Goal: Transaction & Acquisition: Purchase product/service

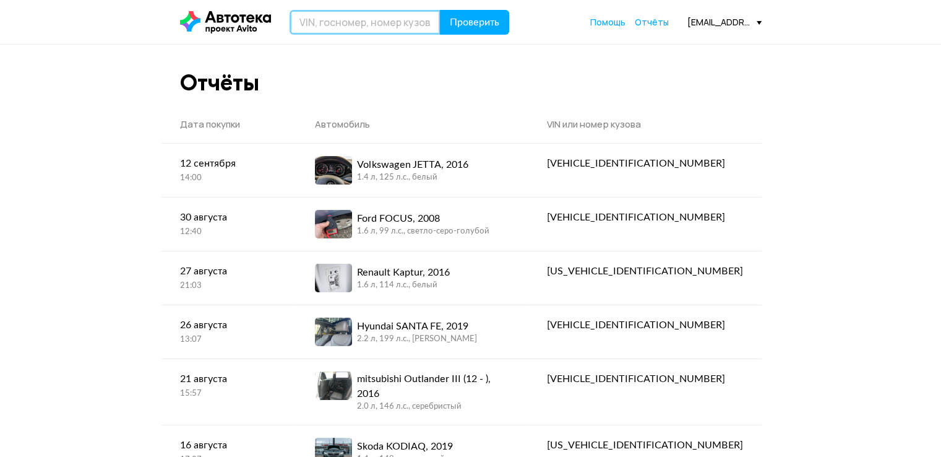
click at [371, 23] on input "text" at bounding box center [365, 22] width 151 height 25
type input "V"
type input "М119ЕР48"
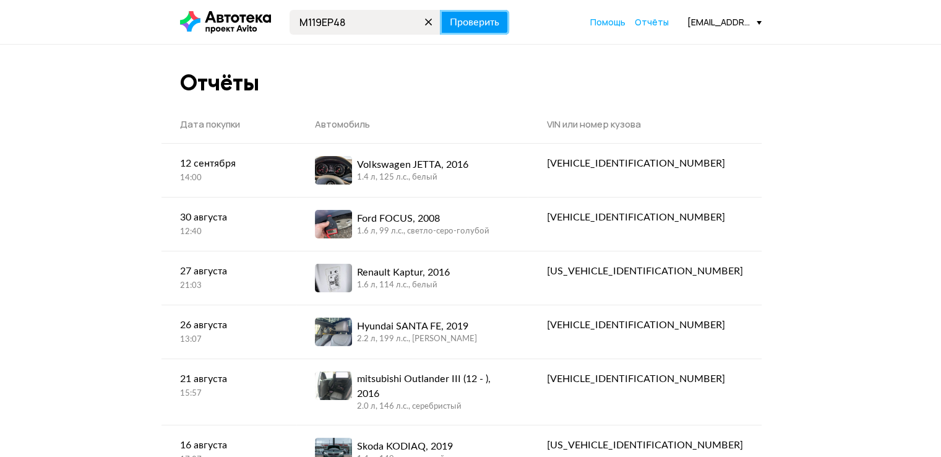
click at [465, 20] on span "Проверить" at bounding box center [475, 22] width 50 height 10
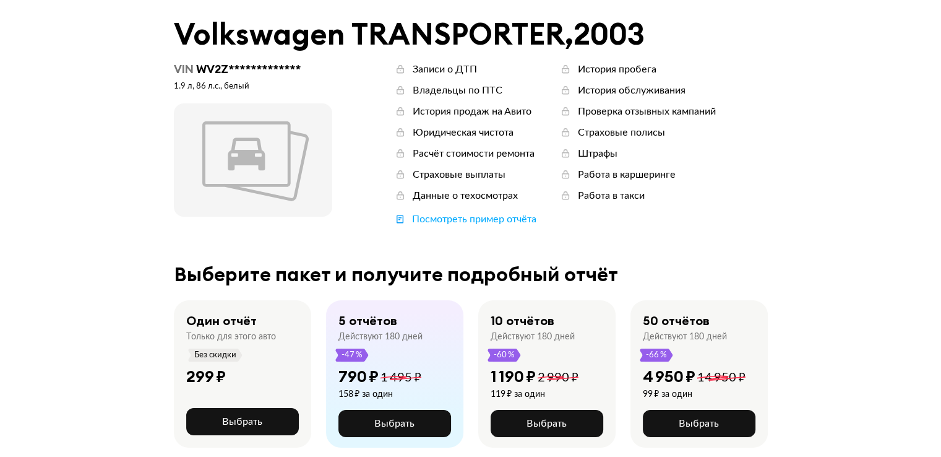
scroll to position [124, 0]
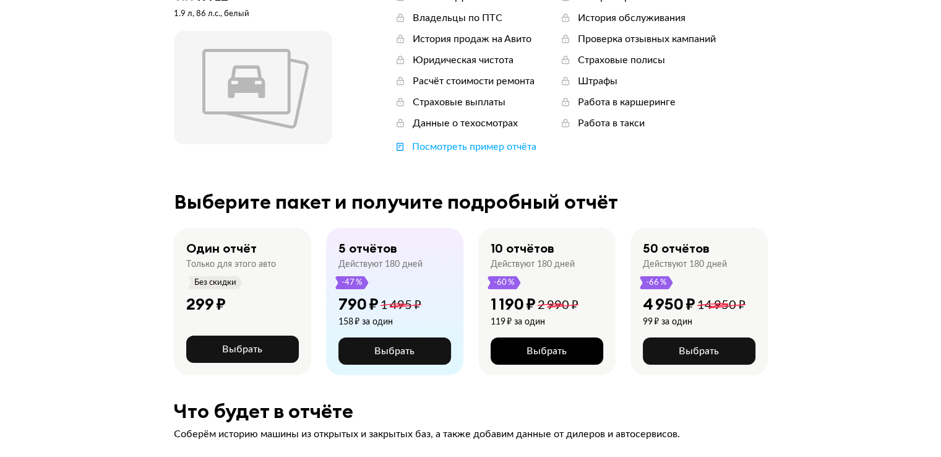
click at [558, 347] on span "Выбрать" at bounding box center [547, 351] width 40 height 10
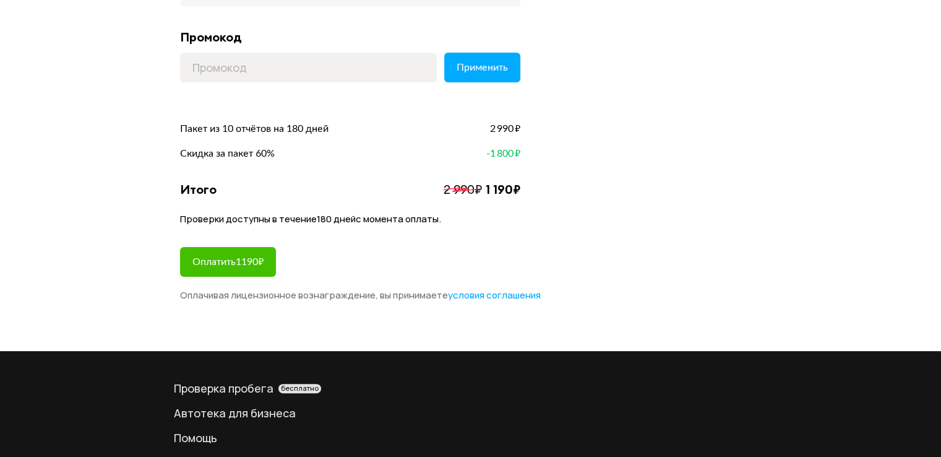
scroll to position [309, 0]
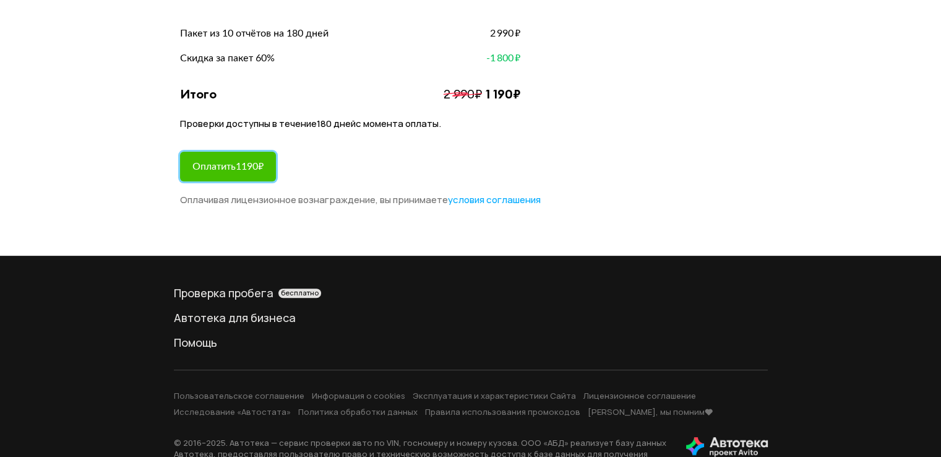
click at [238, 170] on span "Оплатить 1190 ₽" at bounding box center [227, 166] width 71 height 10
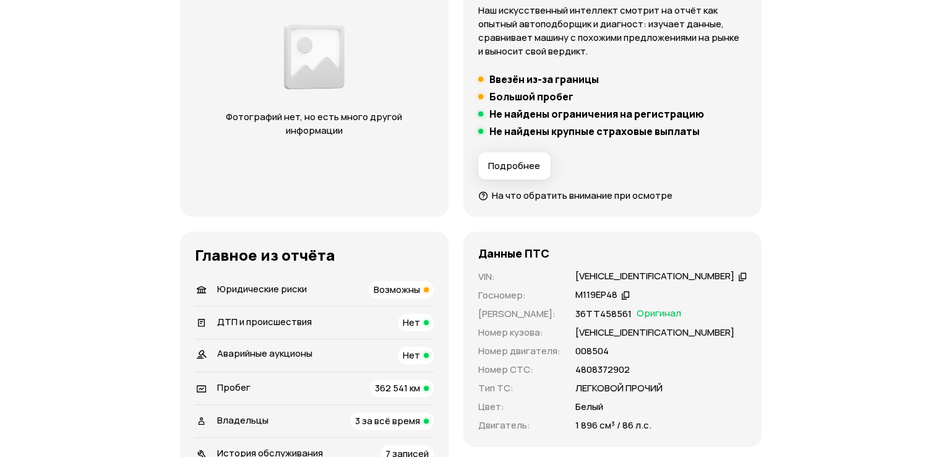
scroll to position [248, 0]
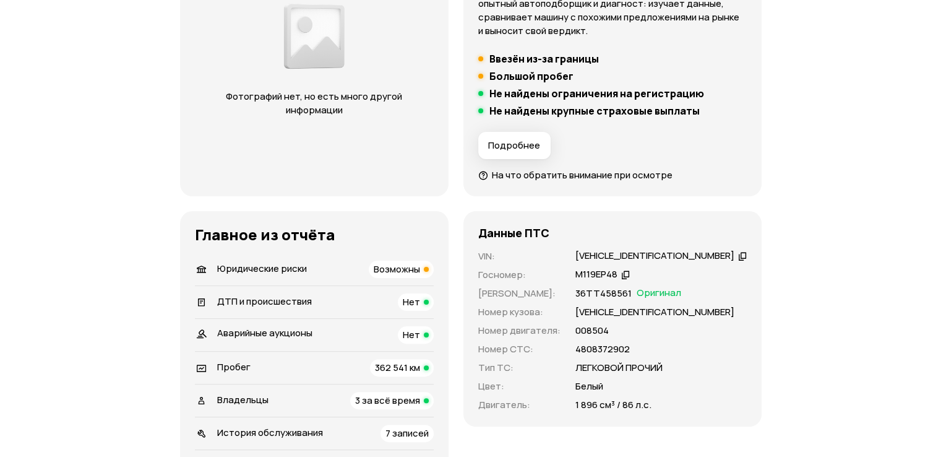
click at [420, 269] on span "Возможны" at bounding box center [397, 268] width 46 height 13
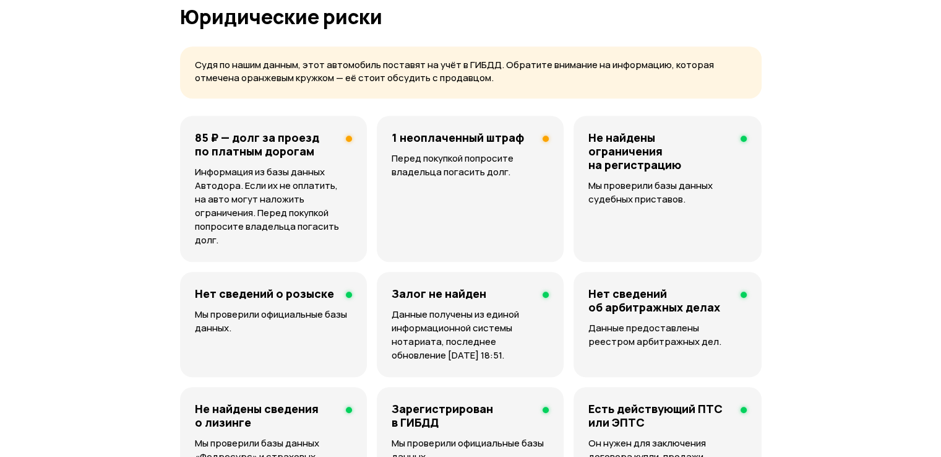
scroll to position [831, 0]
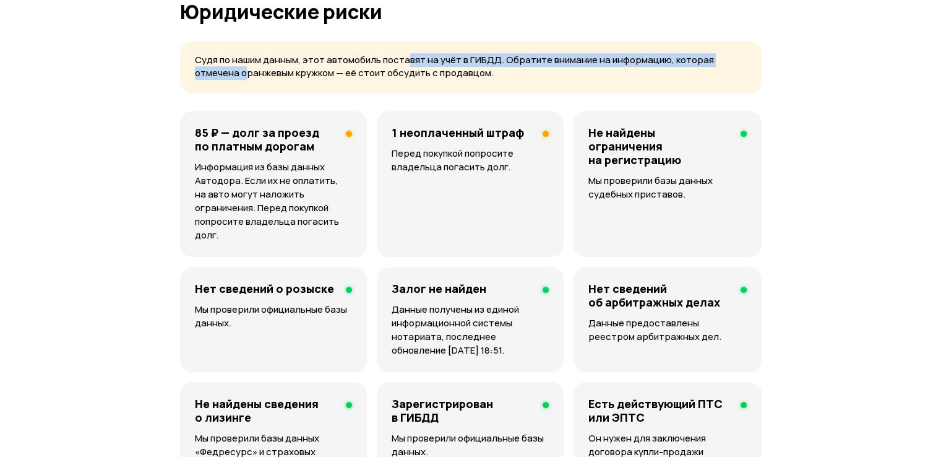
drag, startPoint x: 428, startPoint y: 66, endPoint x: 246, endPoint y: 88, distance: 183.3
click at [246, 88] on div "Судя по нашим данным, этот автомобиль поставят на учёт в ГИБДД. Обратите вниман…" at bounding box center [471, 66] width 582 height 51
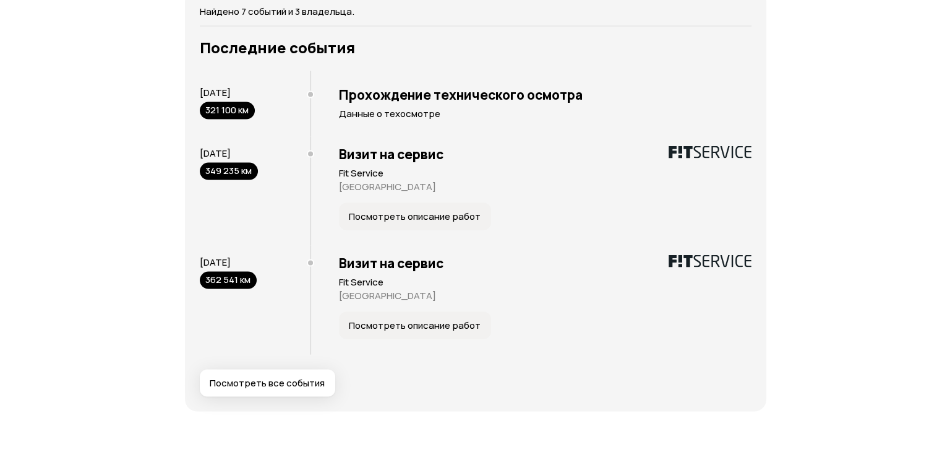
scroll to position [2440, 0]
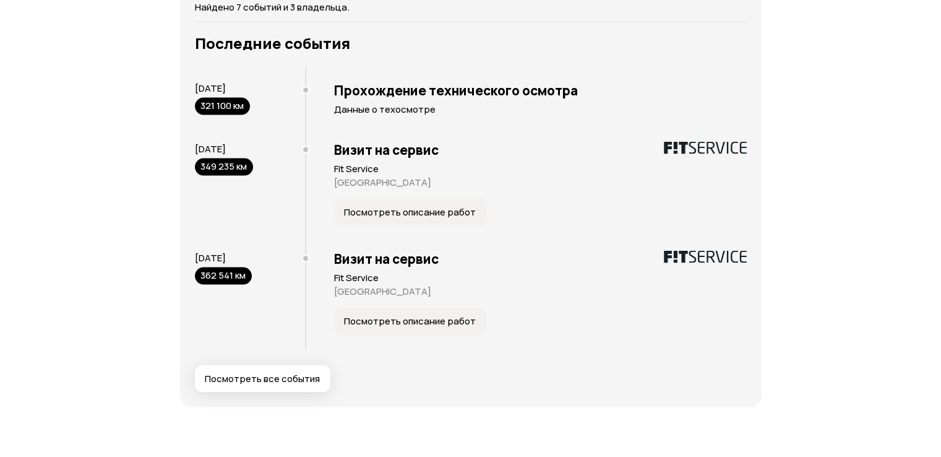
click at [220, 259] on span "[DATE]" at bounding box center [210, 257] width 31 height 13
click at [433, 315] on span "Посмотреть описание работ" at bounding box center [410, 321] width 132 height 12
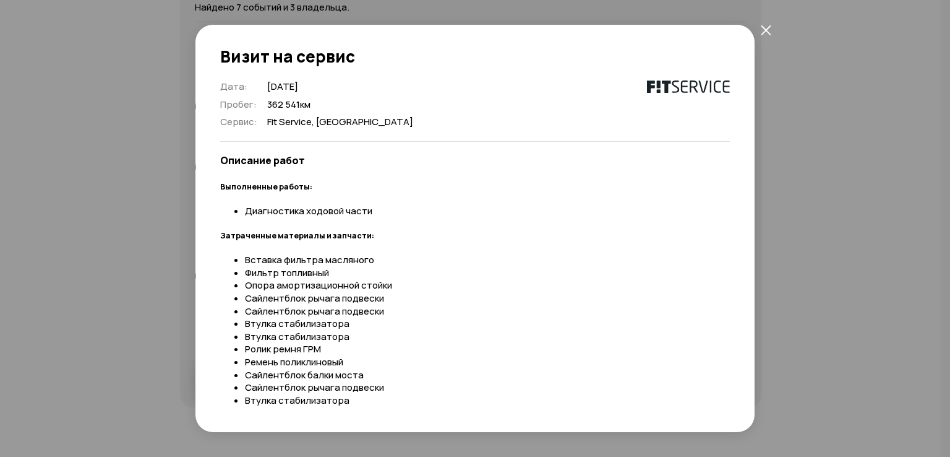
scroll to position [62, 0]
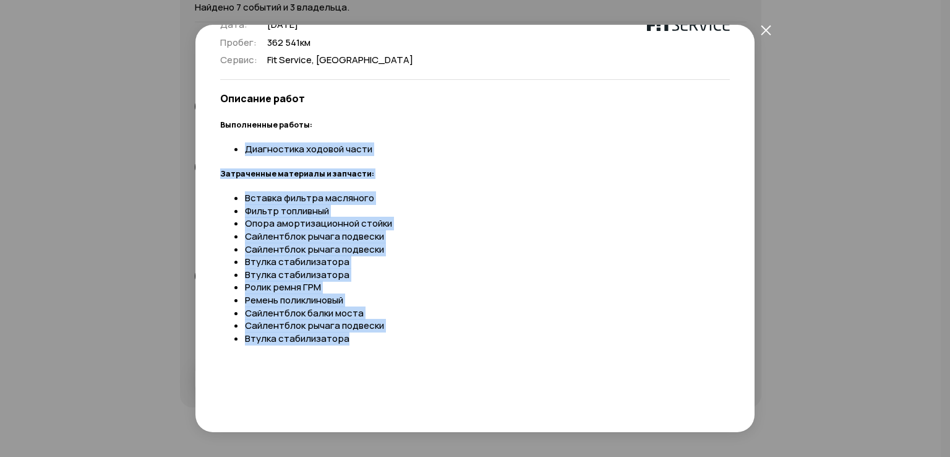
drag, startPoint x: 245, startPoint y: 144, endPoint x: 365, endPoint y: 341, distance: 231.0
click at [365, 341] on div "Дата : 15 апреля 2022 Пробег : 362 541 км Сервис : Fit Service, Липецк Описание…" at bounding box center [475, 235] width 510 height 433
click at [365, 342] on li "Втулка стабилизатора" at bounding box center [487, 338] width 485 height 13
drag, startPoint x: 364, startPoint y: 345, endPoint x: 238, endPoint y: 139, distance: 240.8
click at [238, 139] on div "Дата : 15 апреля 2022 Пробег : 362 541 км Сервис : Fit Service, Липецк Описание…" at bounding box center [475, 235] width 510 height 433
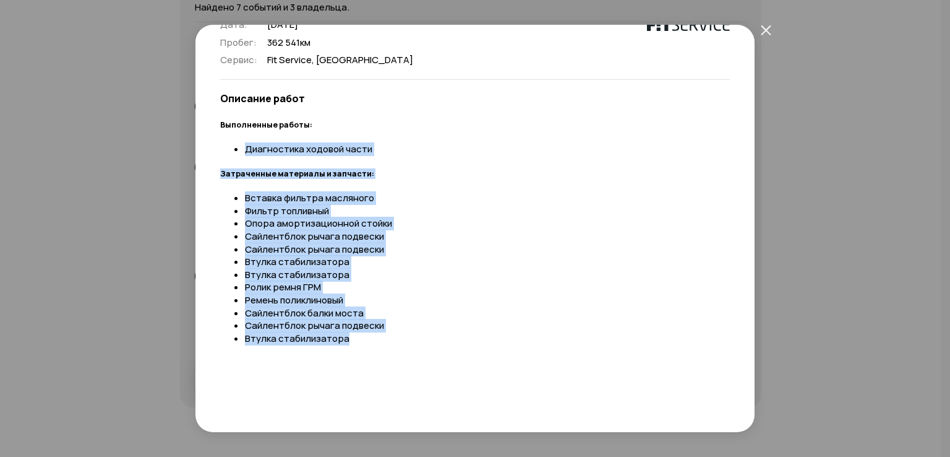
click at [238, 139] on div "Дата : 15 апреля 2022 Пробег : 362 541 км Сервис : Fit Service, Липецк Описание…" at bounding box center [475, 235] width 510 height 433
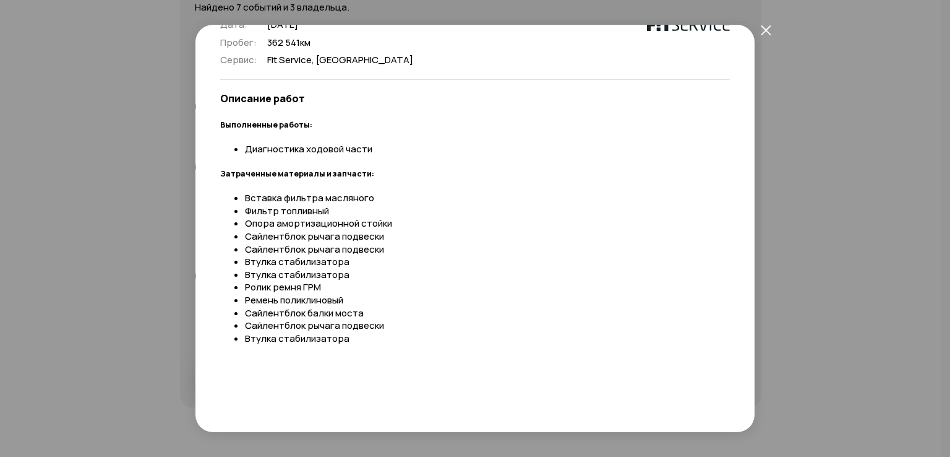
click at [768, 30] on icon "закрыть" at bounding box center [766, 30] width 11 height 11
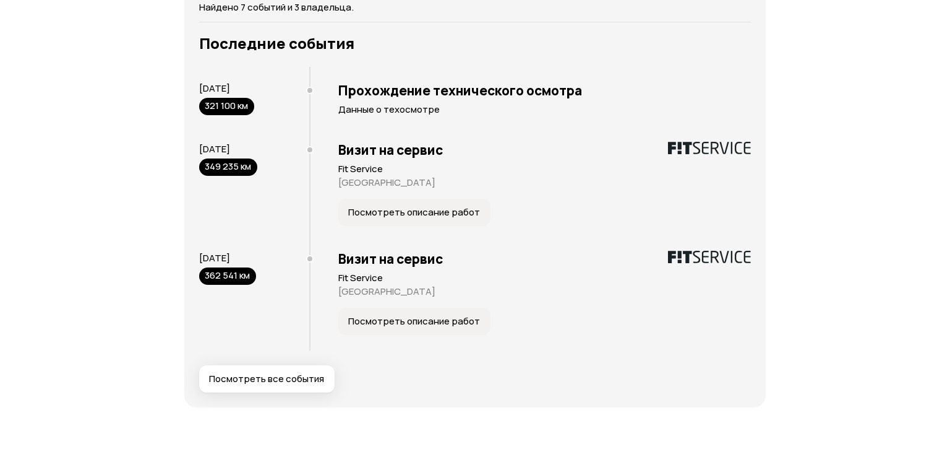
click at [283, 382] on span "Посмотреть все события" at bounding box center [266, 378] width 115 height 12
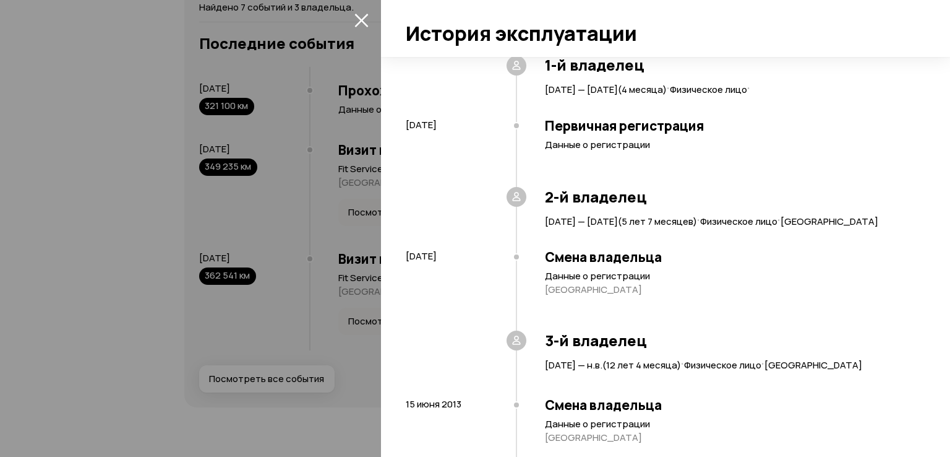
scroll to position [0, 0]
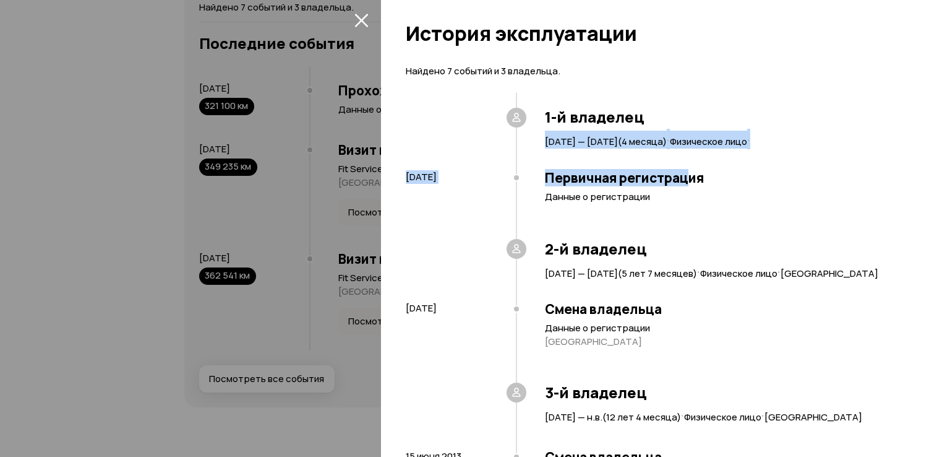
drag, startPoint x: 545, startPoint y: 139, endPoint x: 691, endPoint y: 168, distance: 148.8
click at [691, 168] on div "1-й владелец 7 августа 2007 — 13 ноября 2007 ( 4 месяца ) · Физическое лицо · 7…" at bounding box center [659, 166] width 507 height 147
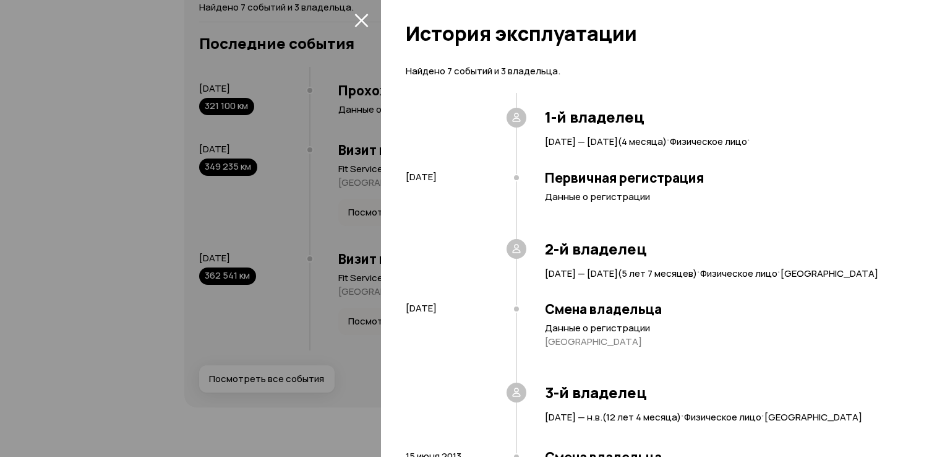
click at [618, 186] on div "Первичная регистрация Данные о регистрации" at bounding box center [714, 200] width 397 height 80
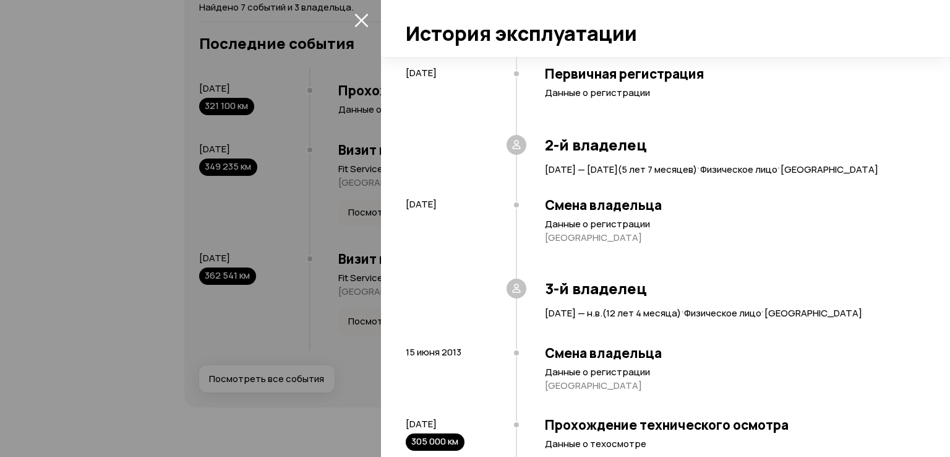
scroll to position [124, 0]
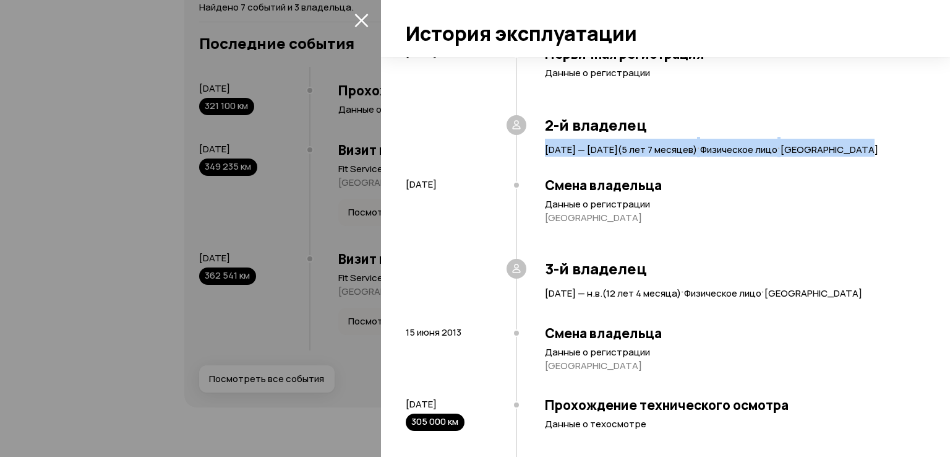
drag, startPoint x: 545, startPoint y: 148, endPoint x: 666, endPoint y: 165, distance: 122.4
click at [666, 165] on div "2-й владелец 15 ноября 2007 — 15 июня 2013 ( 5 лет 7 месяцев ) · Физическое лиц…" at bounding box center [714, 142] width 397 height 52
click at [705, 168] on div "2-й владелец 15 ноября 2007 — 15 июня 2013 ( 5 лет 7 месяцев ) · Физическое лиц…" at bounding box center [714, 142] width 397 height 52
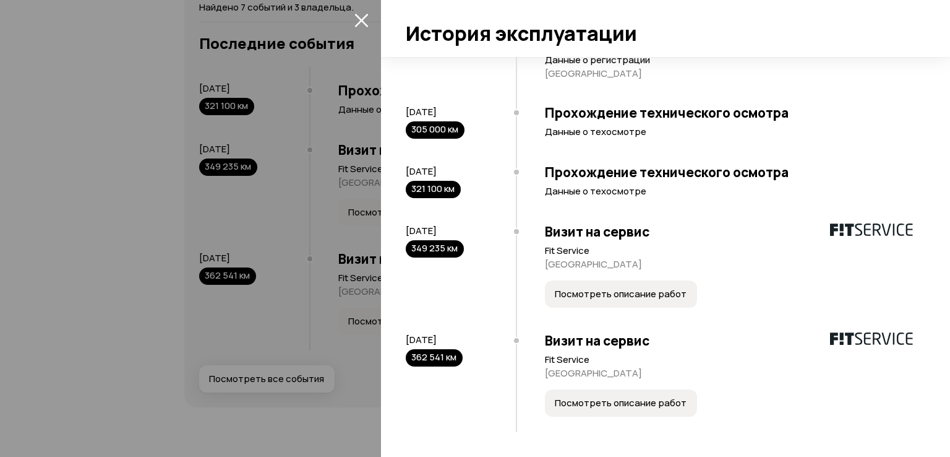
scroll to position [433, 0]
click at [632, 293] on span "Посмотреть описание работ" at bounding box center [621, 294] width 132 height 12
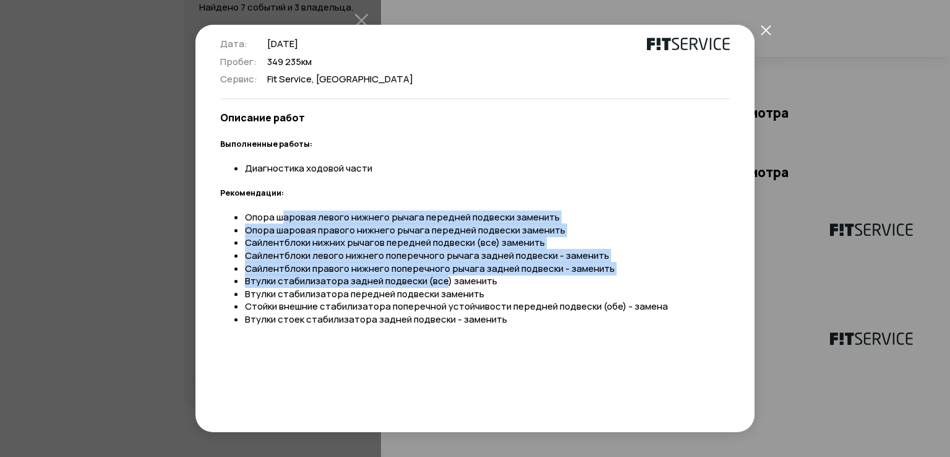
scroll to position [62, 0]
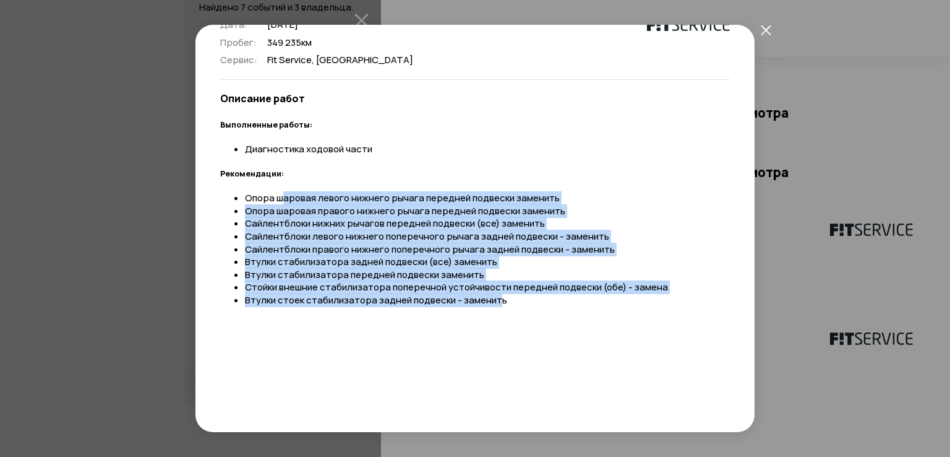
drag, startPoint x: 285, startPoint y: 258, endPoint x: 578, endPoint y: 301, distance: 296.4
click at [499, 298] on ul "Опора шаровая левого нижнего рычага передней подвески заменить Опора шаровая пр…" at bounding box center [475, 249] width 510 height 115
click at [579, 301] on li "Втулки стоек стабилизатора задней подвески - заменить" at bounding box center [487, 300] width 485 height 13
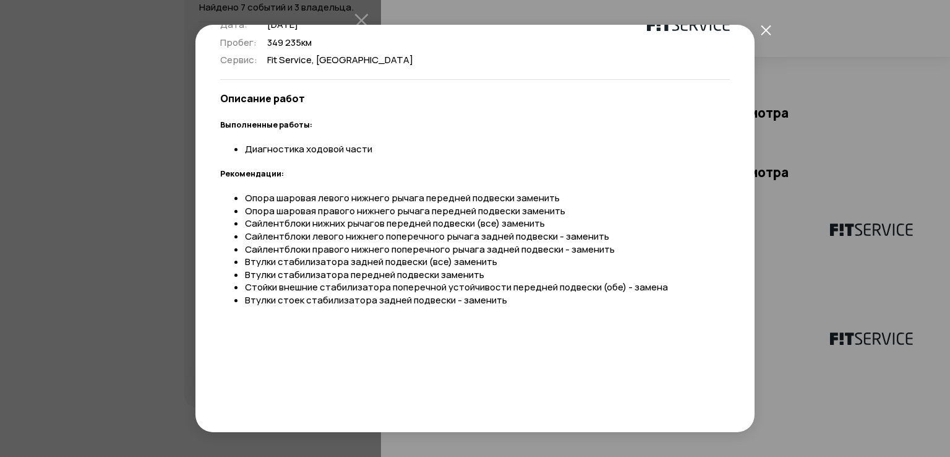
click at [770, 29] on icon "закрыть" at bounding box center [766, 30] width 11 height 11
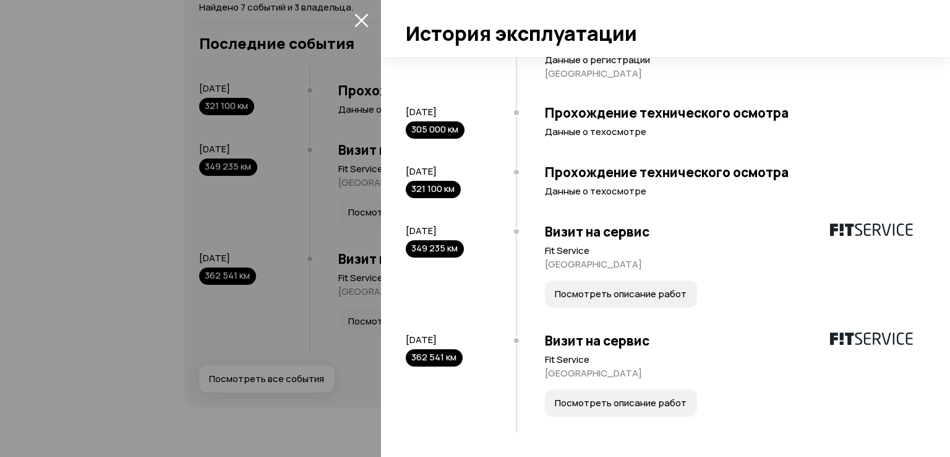
click at [609, 394] on button "Посмотреть описание работ" at bounding box center [621, 402] width 152 height 27
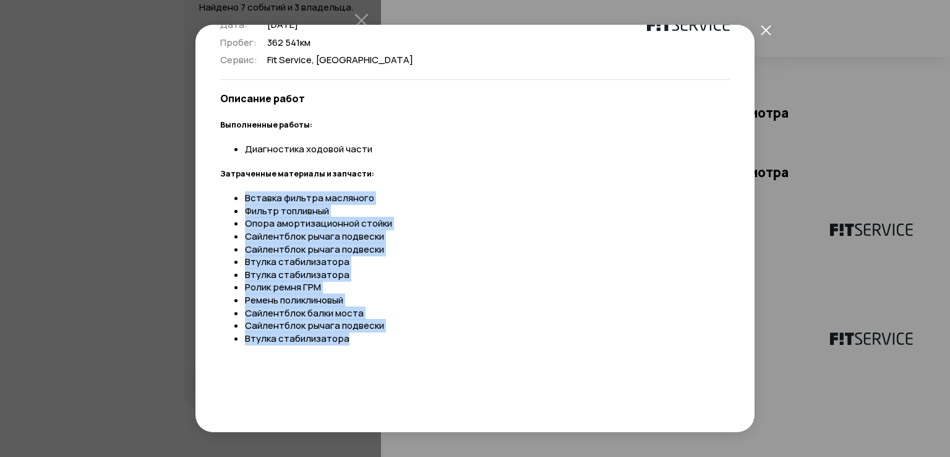
drag, startPoint x: 244, startPoint y: 199, endPoint x: 416, endPoint y: 336, distance: 219.6
click at [384, 338] on ul "Вставка фильтра масляного Фильтр топливный Опора амортизационной стойки Сайлент…" at bounding box center [475, 268] width 510 height 153
drag, startPoint x: 494, startPoint y: 332, endPoint x: 503, endPoint y: 320, distance: 15.1
click at [495, 332] on li "Втулка стабилизатора" at bounding box center [487, 338] width 485 height 13
click at [767, 28] on icon "закрыть" at bounding box center [766, 30] width 10 height 10
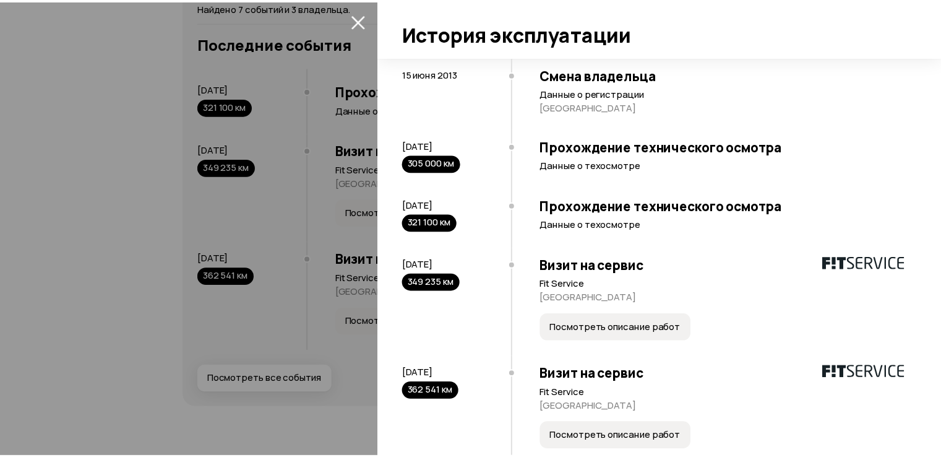
scroll to position [371, 0]
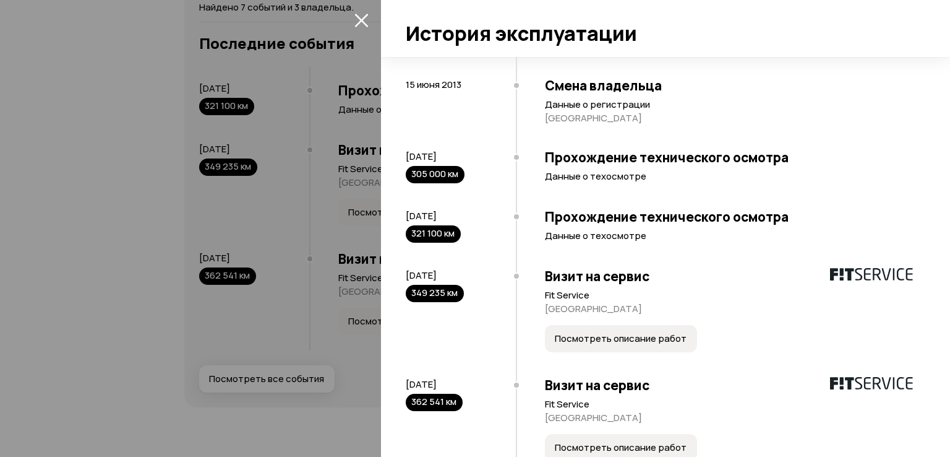
click at [362, 17] on icon "закрыть" at bounding box center [362, 20] width 14 height 14
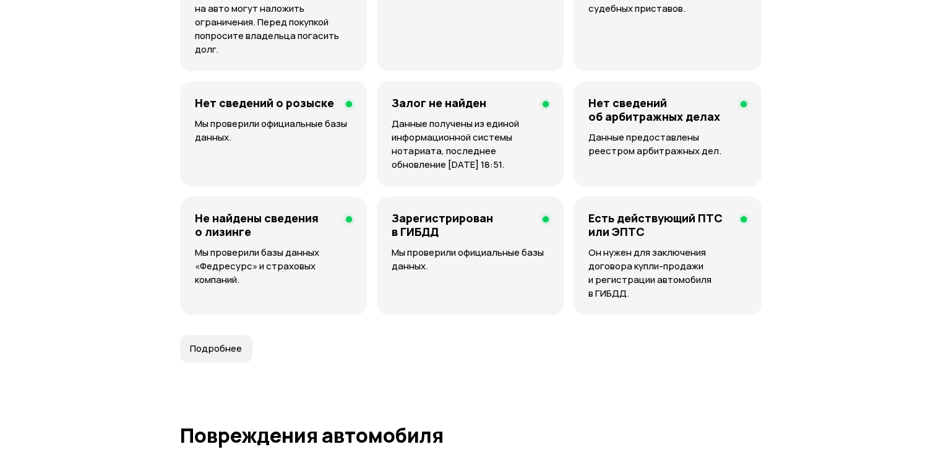
scroll to position [1078, 0]
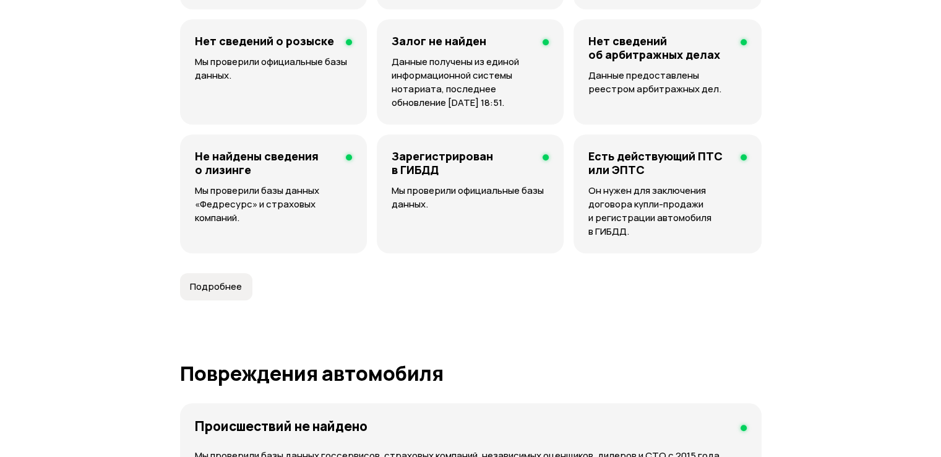
click at [219, 273] on button "Подробнее" at bounding box center [216, 286] width 72 height 27
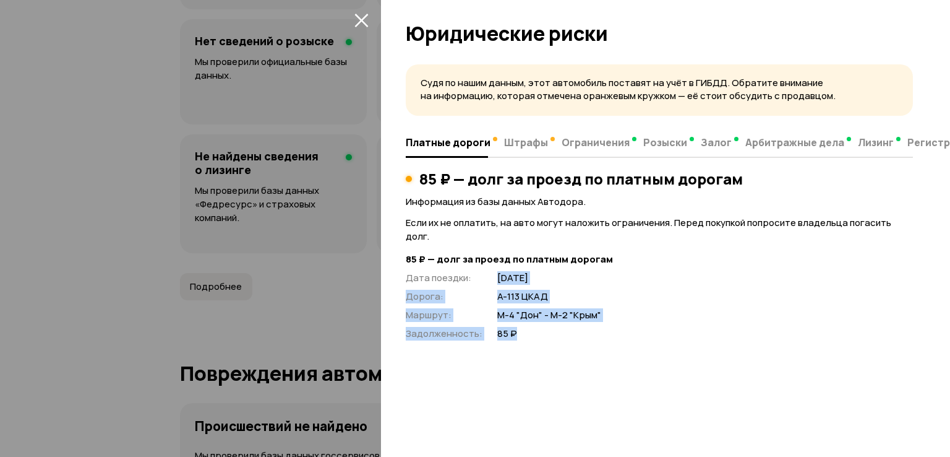
drag, startPoint x: 494, startPoint y: 263, endPoint x: 570, endPoint y: 322, distance: 96.1
click at [570, 322] on div "Дата поездки : 28 июля 2022 года Дорога : А-113 ЦКАД Маршрут : М-4 "Дон" - М-2 …" at bounding box center [659, 305] width 507 height 69
click at [574, 327] on div "Судя по нашим данным, этот автомобиль поставят на учёт в ГИБДД. Обратите вниман…" at bounding box center [665, 257] width 569 height 400
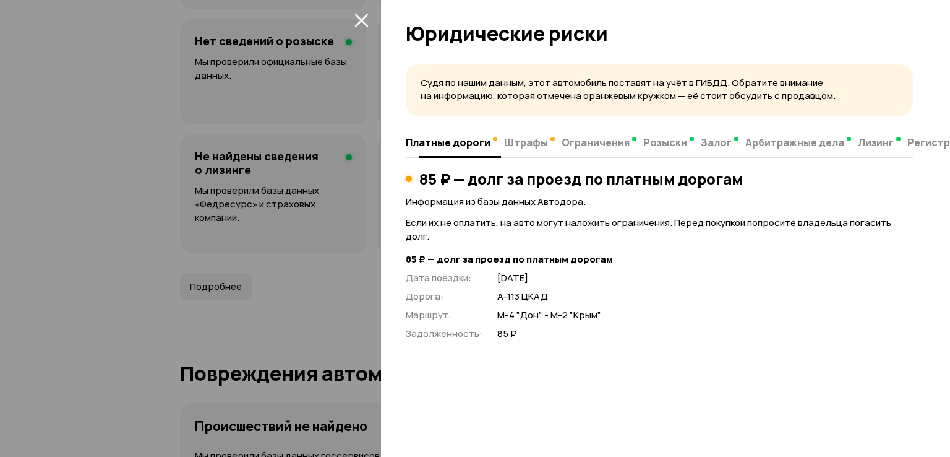
click at [513, 146] on span "Штрафы" at bounding box center [526, 142] width 44 height 12
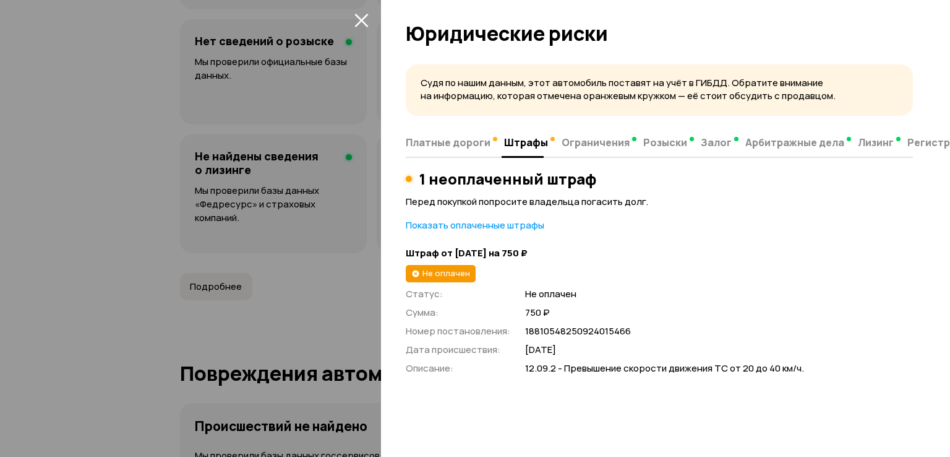
drag, startPoint x: 434, startPoint y: 249, endPoint x: 596, endPoint y: 252, distance: 162.1
click at [557, 251] on strong "Штраф от 24 сентября 2025 года на 750 ₽" at bounding box center [659, 253] width 507 height 13
click at [601, 252] on strong "Штраф от 24 сентября 2025 года на 750 ₽" at bounding box center [659, 253] width 507 height 13
click at [582, 143] on span "Ограничения" at bounding box center [596, 142] width 68 height 12
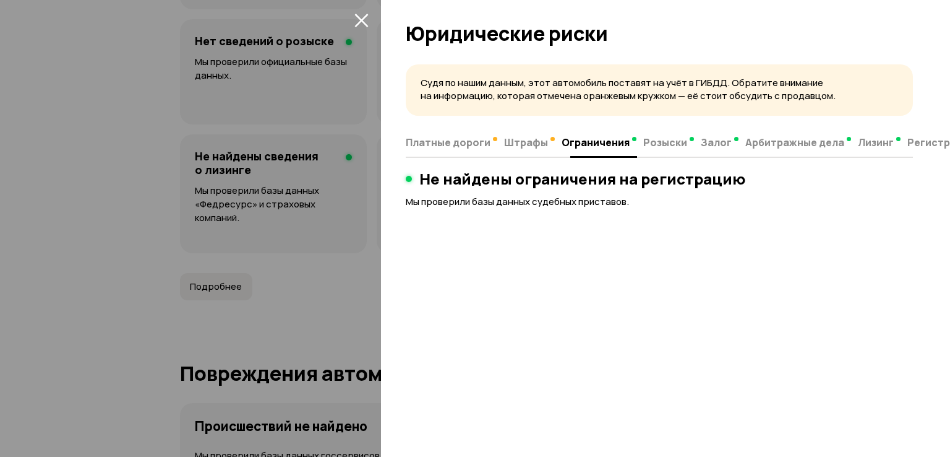
click at [644, 139] on span "Розыски" at bounding box center [666, 142] width 44 height 12
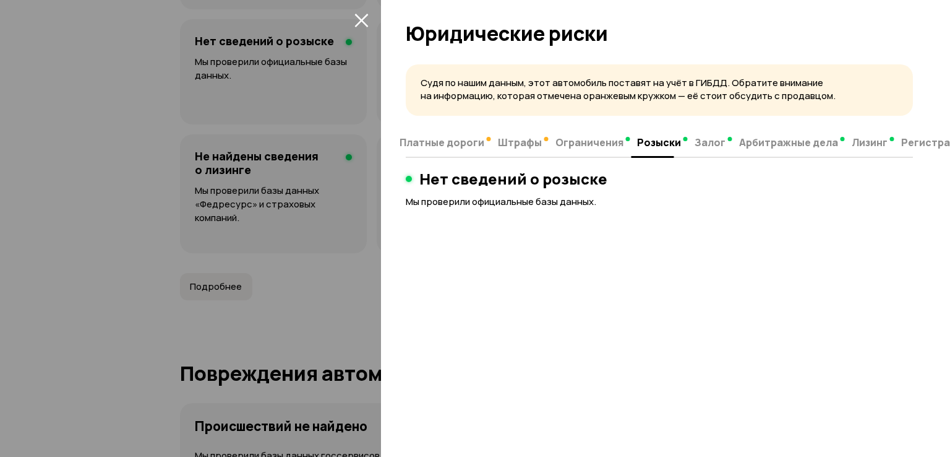
click at [361, 18] on icon "закрыть" at bounding box center [362, 20] width 14 height 14
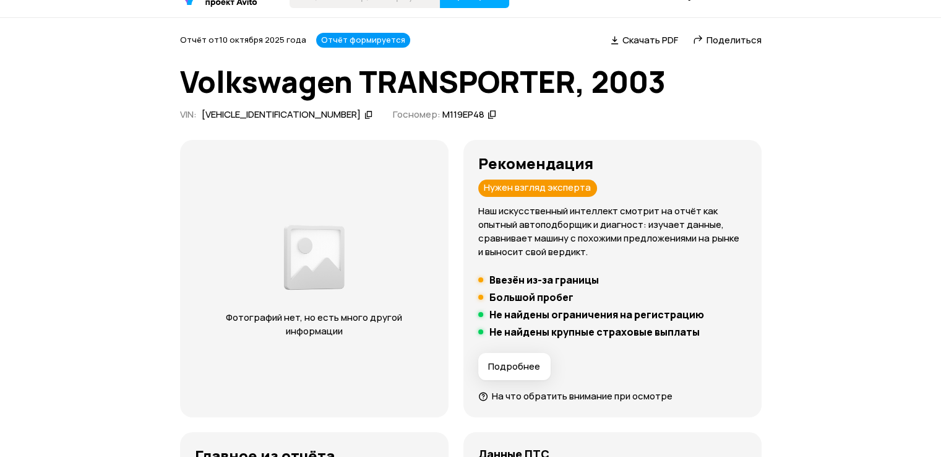
scroll to position [0, 0]
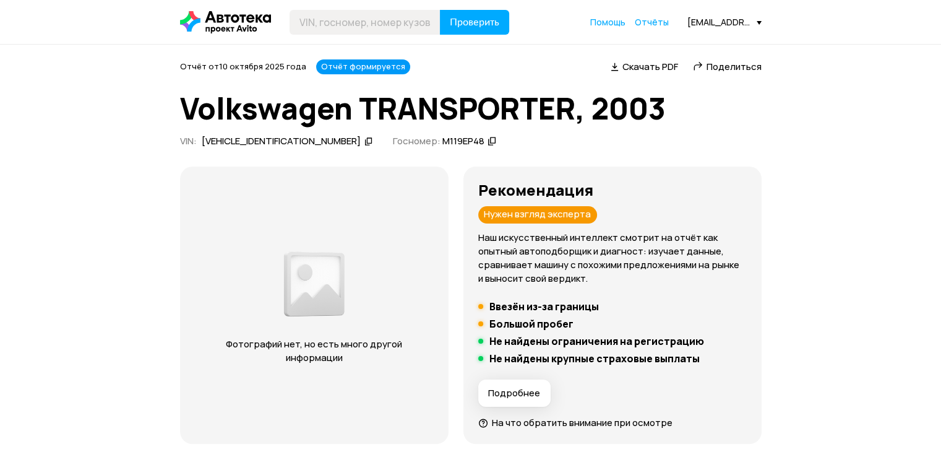
click at [355, 63] on div "Отчёт формируется" at bounding box center [363, 66] width 94 height 15
click at [364, 141] on icon at bounding box center [368, 141] width 9 height 12
click at [488, 422] on icon at bounding box center [483, 422] width 10 height 12
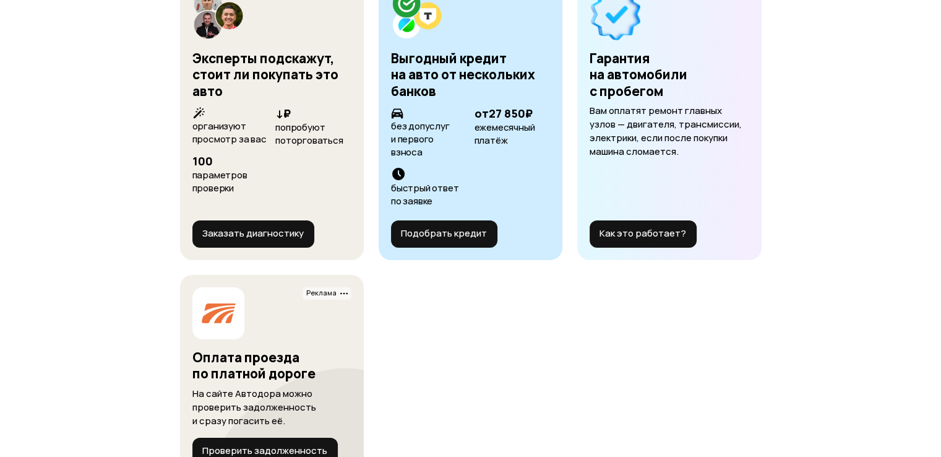
scroll to position [4393, 0]
